Goal: Task Accomplishment & Management: Manage account settings

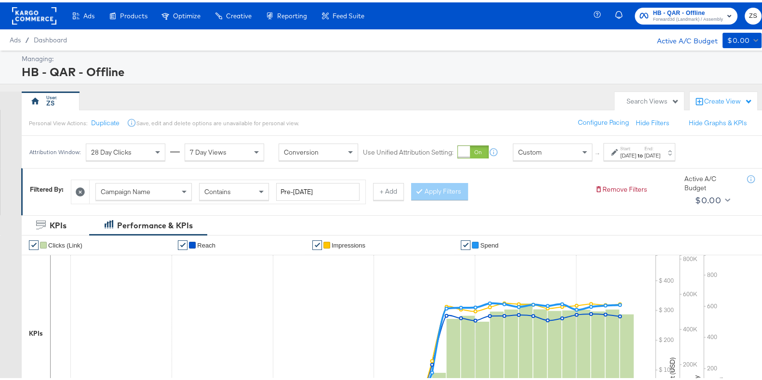
drag, startPoint x: 10, startPoint y: 9, endPoint x: 38, endPoint y: 13, distance: 28.3
click at [38, 13] on div "Ads Products Optimize Creative Reporting Feed Suite" at bounding box center [186, 13] width 372 height 27
drag, startPoint x: 13, startPoint y: 6, endPoint x: 33, endPoint y: 11, distance: 20.8
click at [33, 11] on rect at bounding box center [34, 13] width 44 height 17
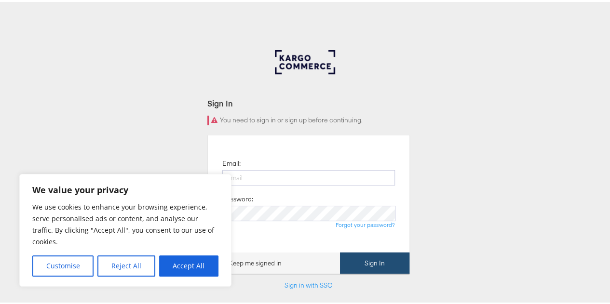
type input "[PERSON_NAME][EMAIL_ADDRESS][PERSON_NAME][DOMAIN_NAME]"
click at [392, 264] on button "Sign In" at bounding box center [374, 262] width 69 height 22
